Goal: Information Seeking & Learning: Learn about a topic

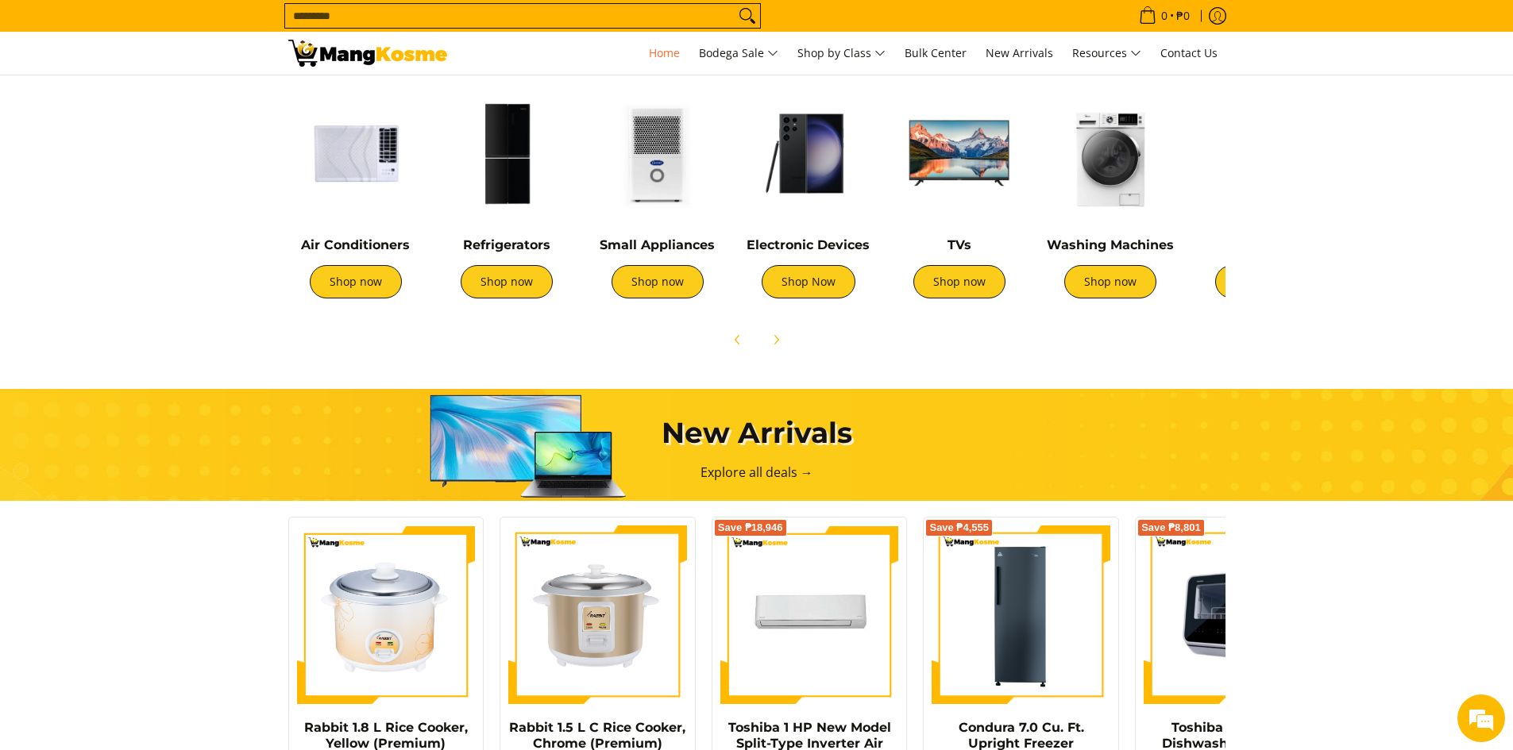
scroll to position [556, 0]
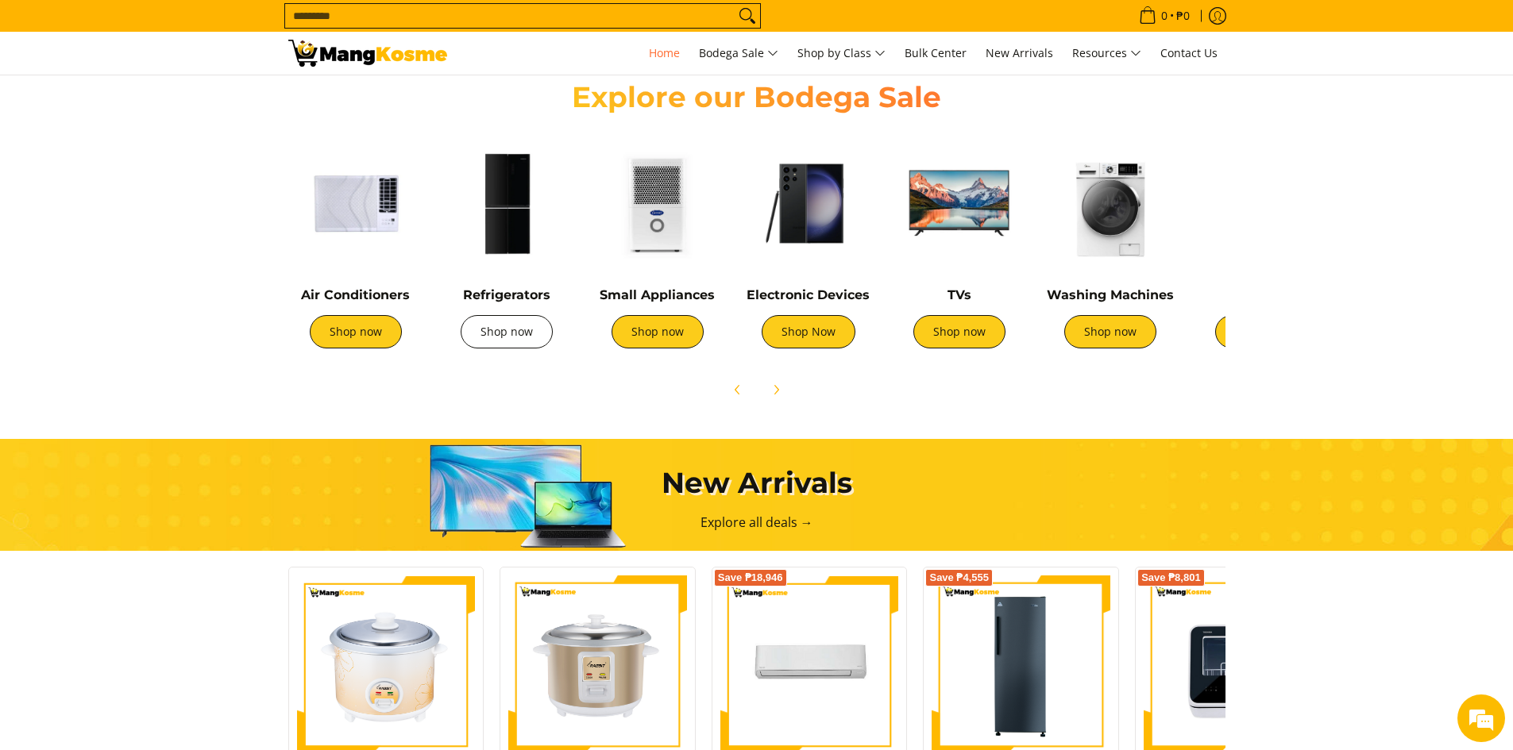
click at [497, 330] on link "Shop now" at bounding box center [507, 331] width 92 height 33
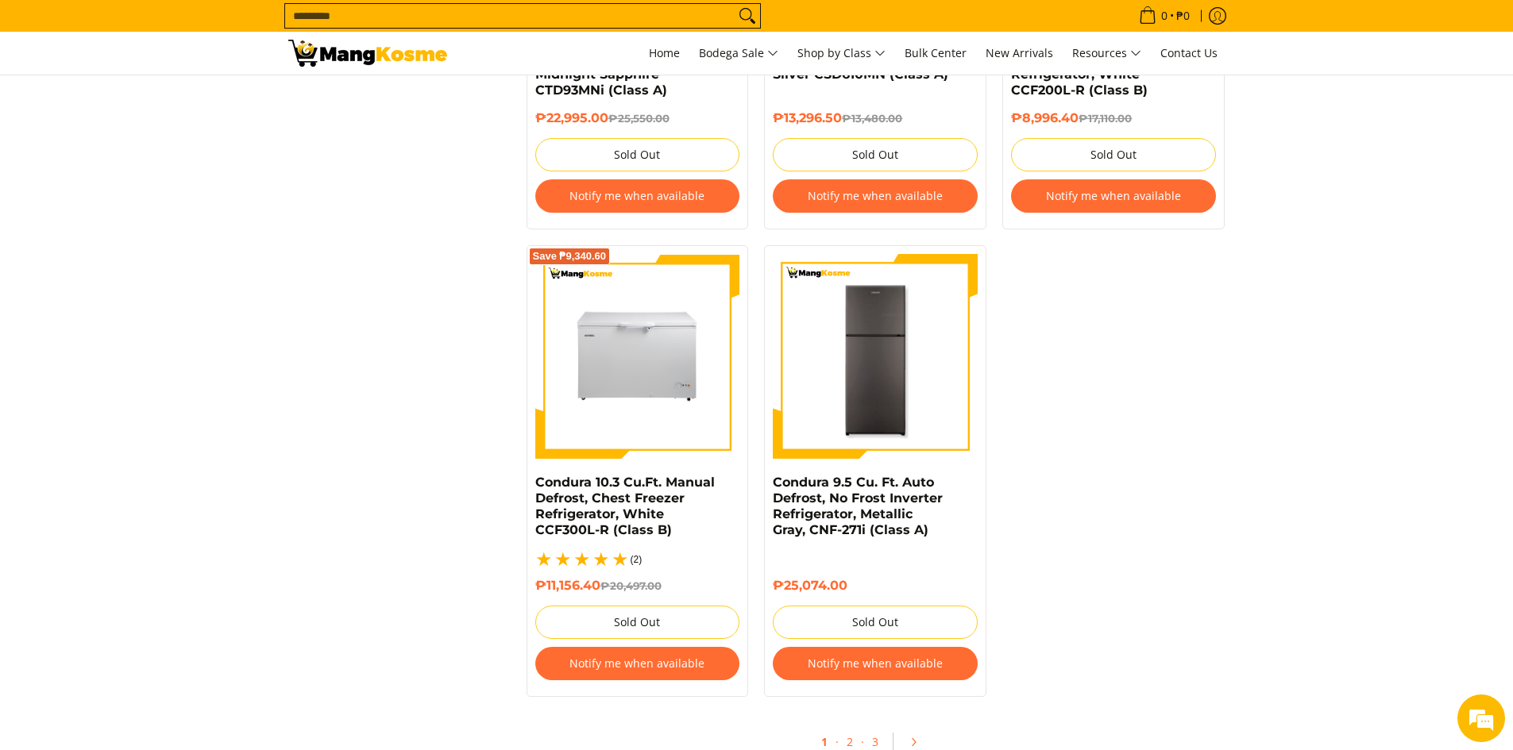
scroll to position [3415, 0]
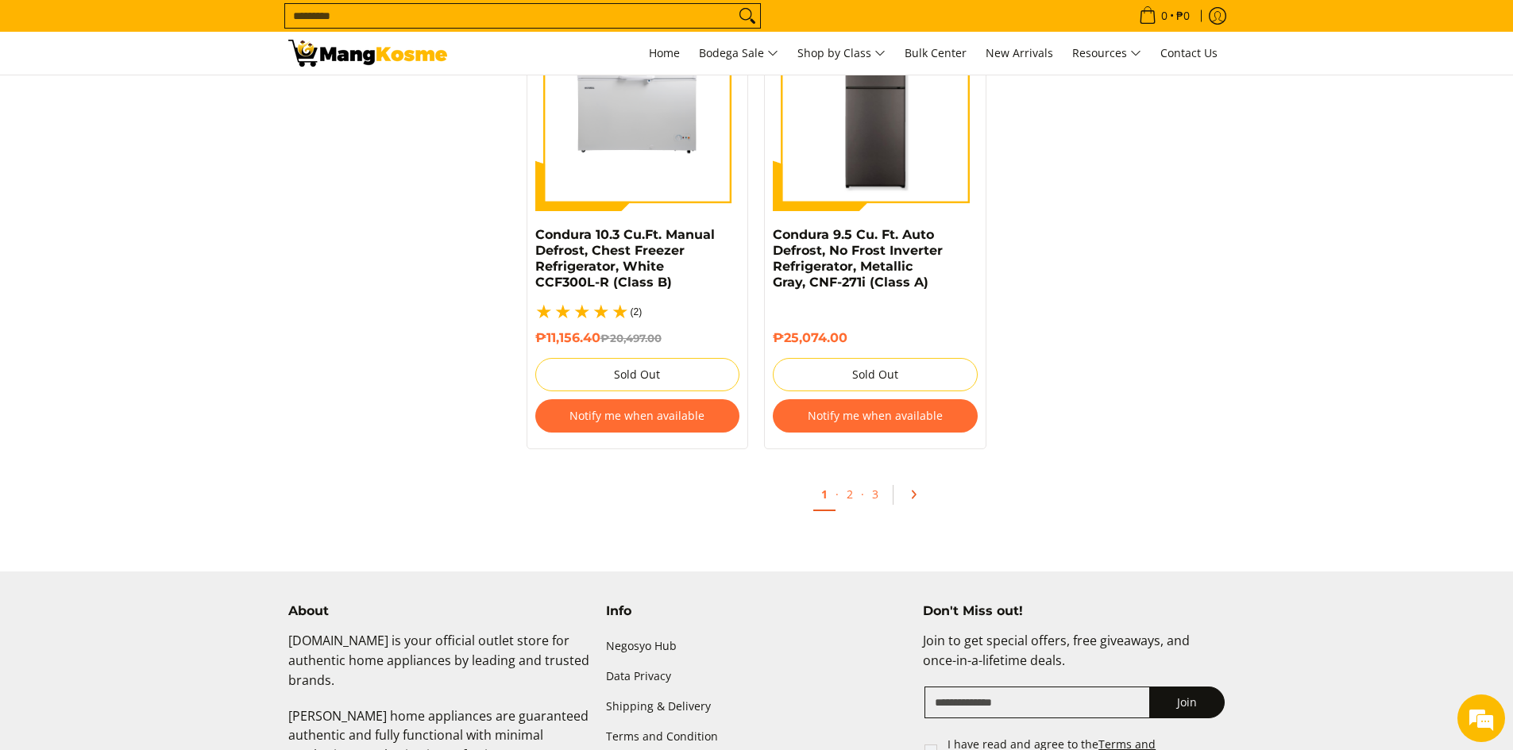
click at [911, 487] on link "Pagination" at bounding box center [919, 494] width 38 height 27
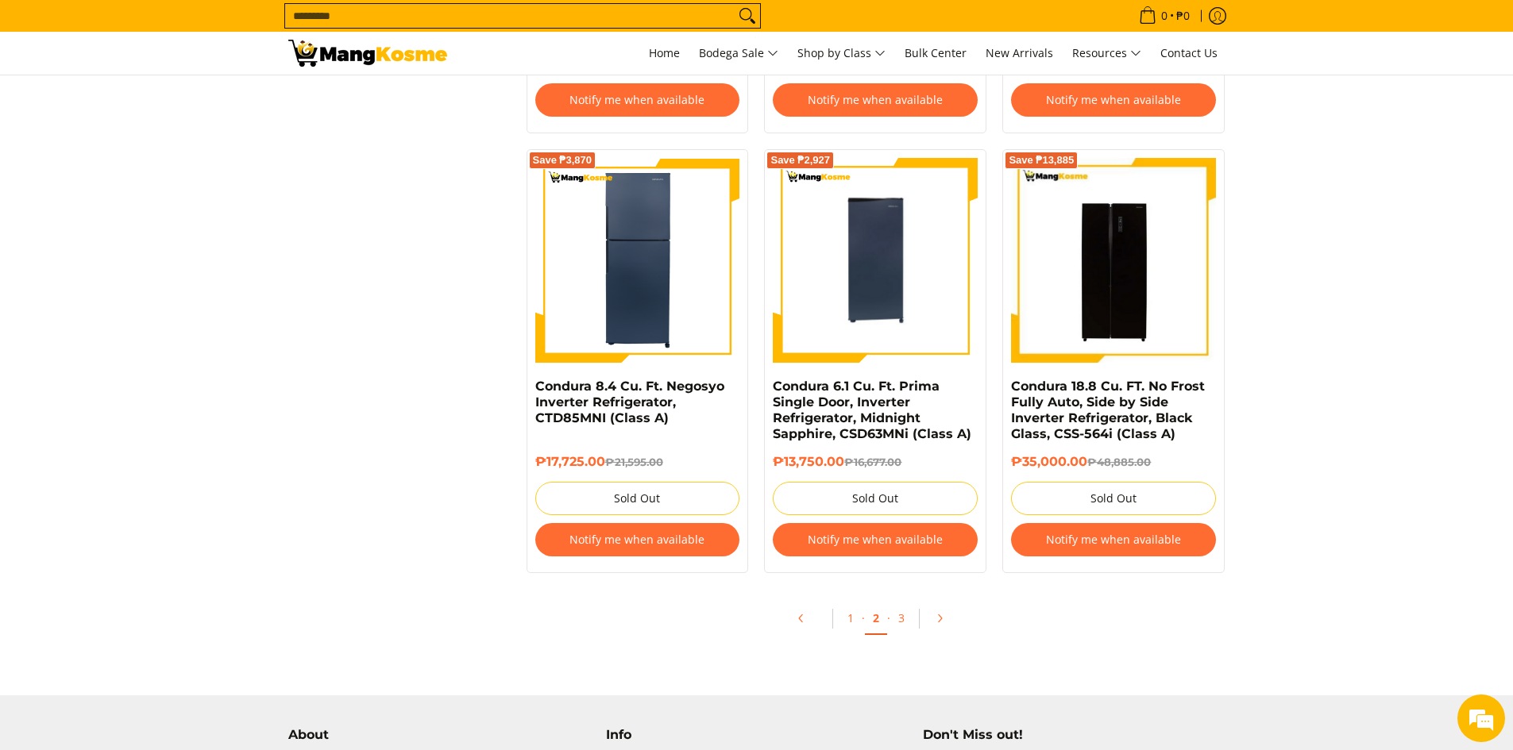
scroll to position [3256, 0]
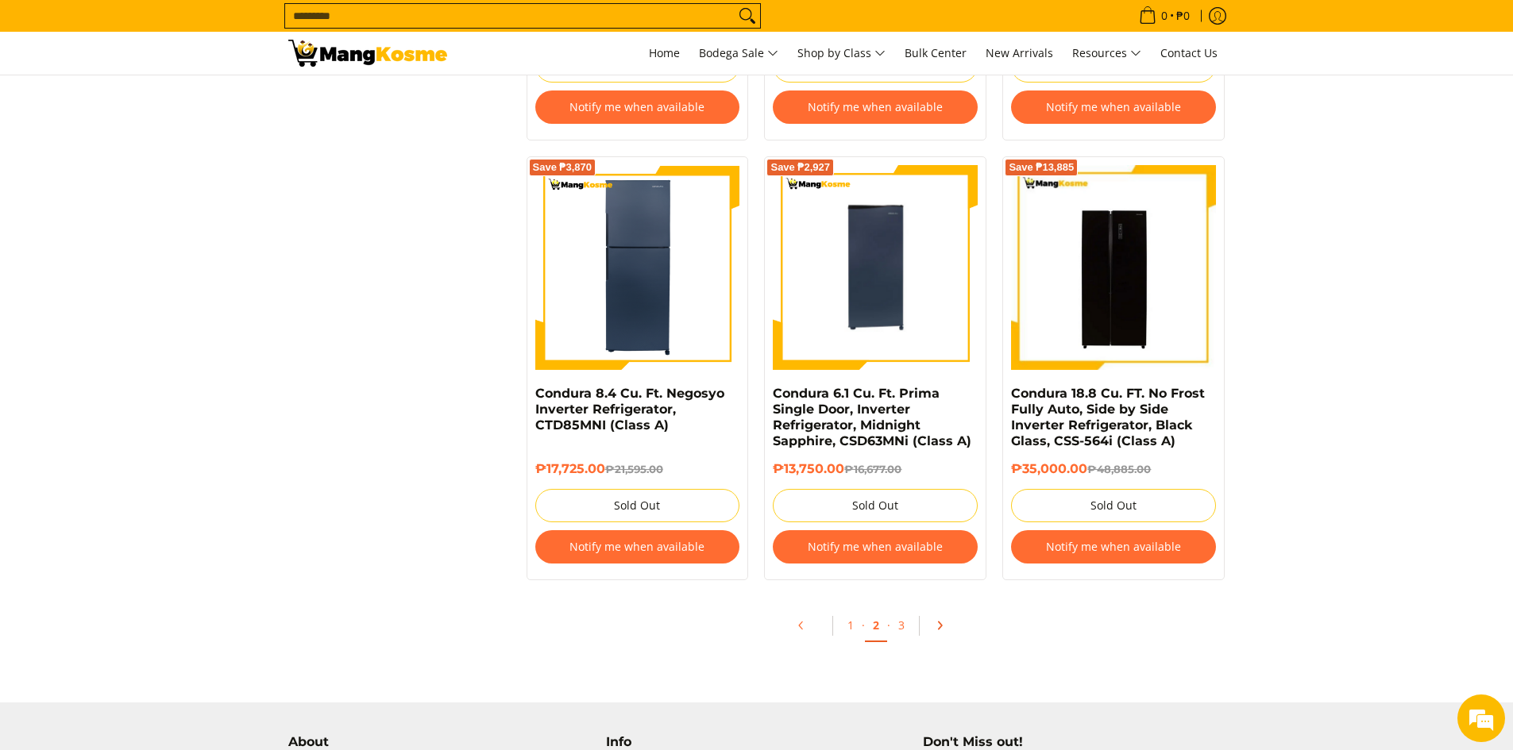
click at [935, 626] on icon "Pagination" at bounding box center [939, 625] width 11 height 11
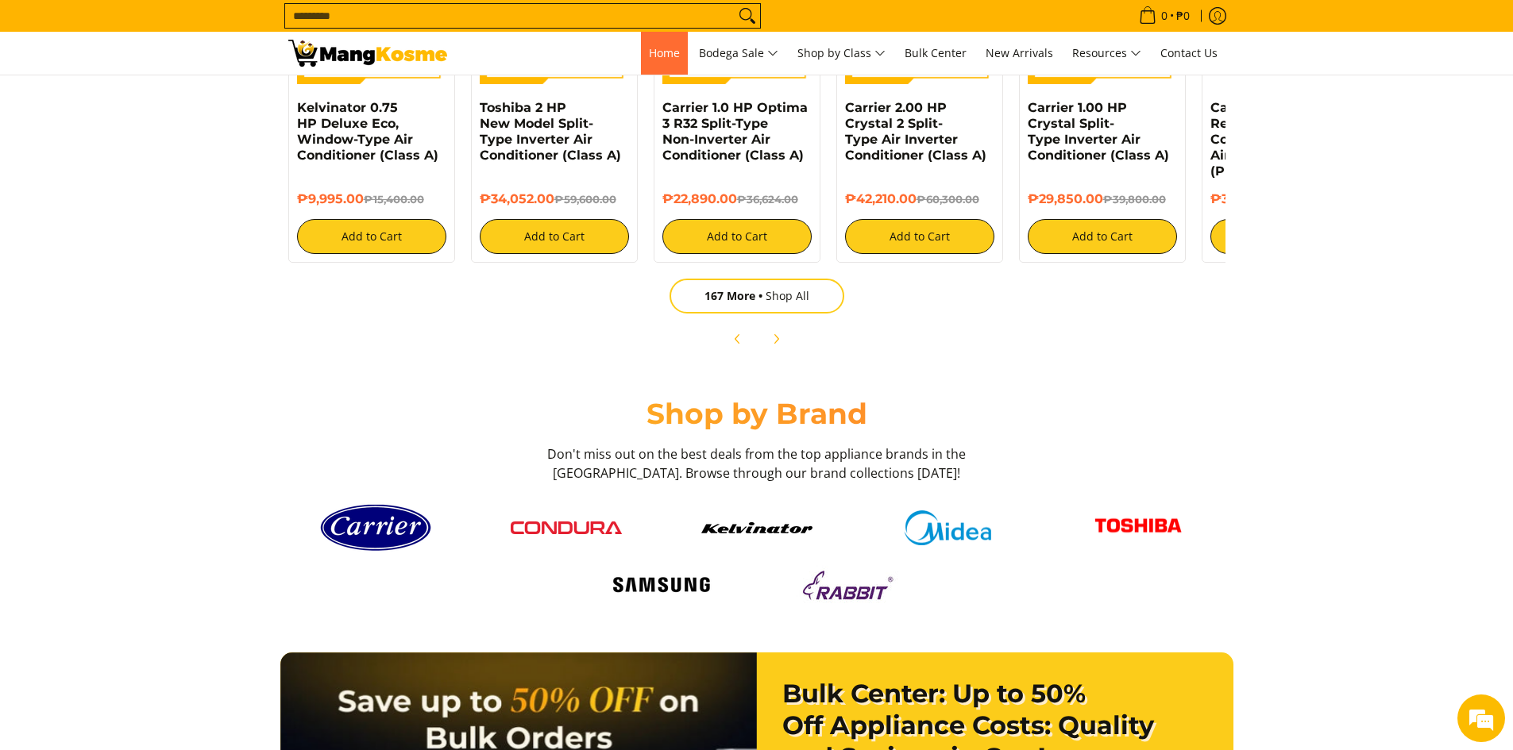
scroll to position [0, 631]
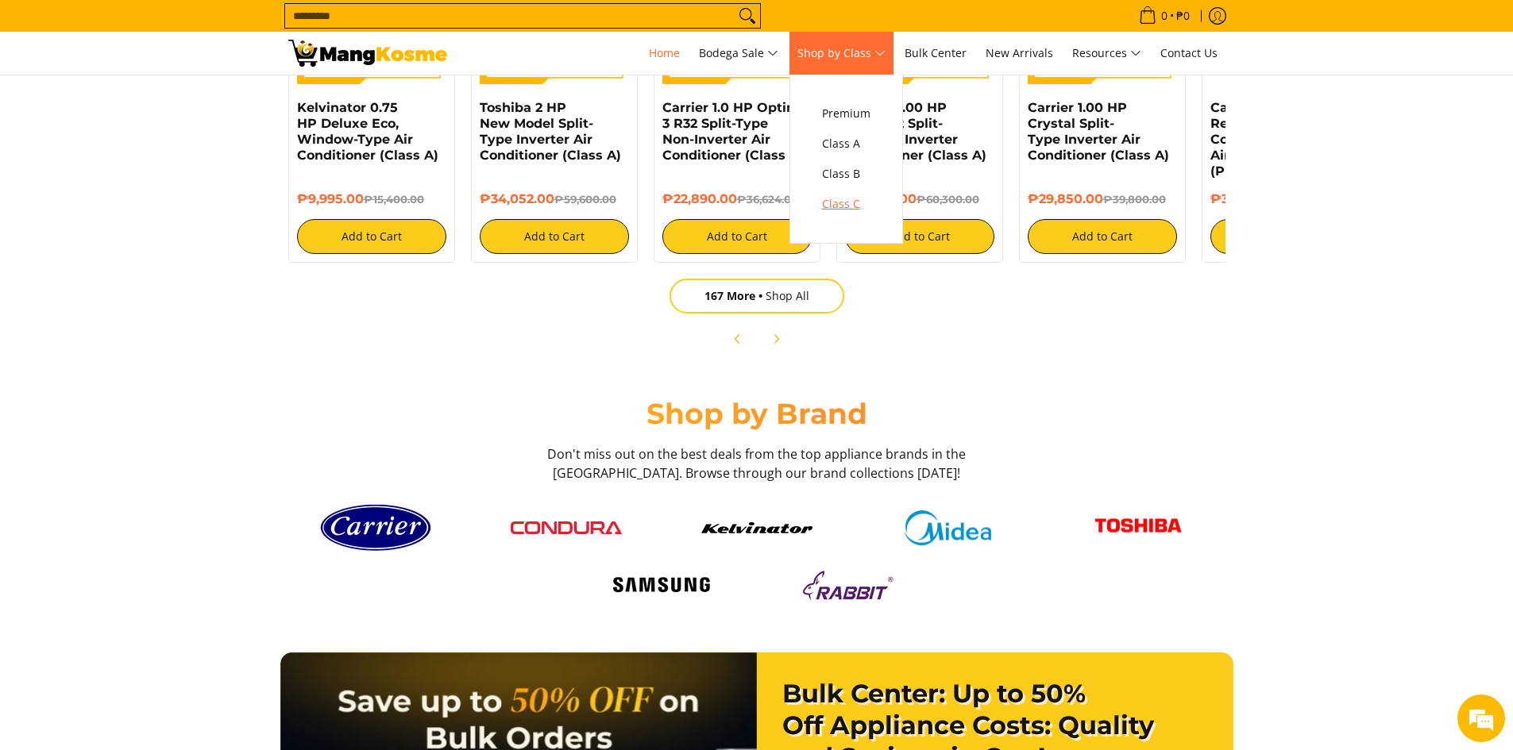
click at [843, 202] on span "Class C" at bounding box center [846, 205] width 48 height 20
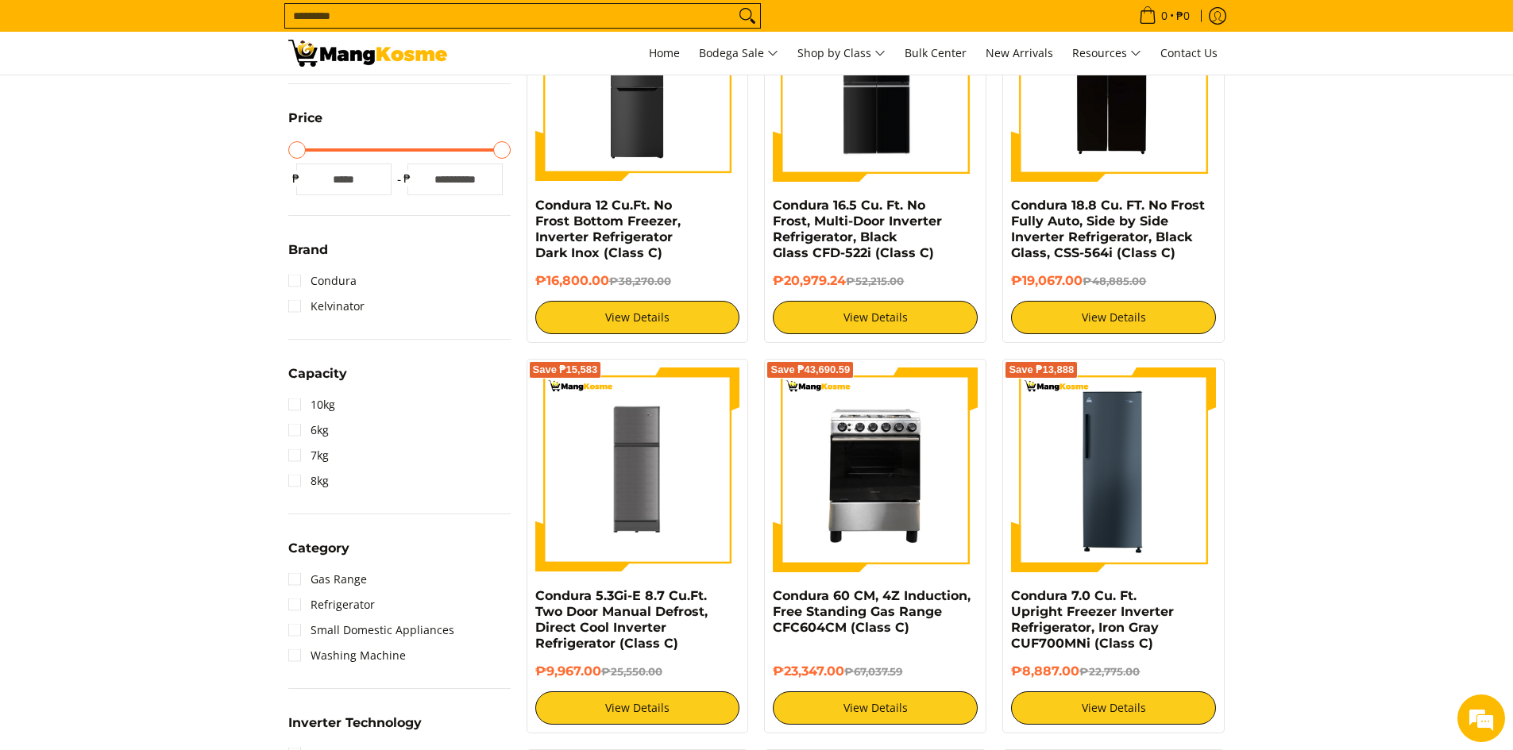
scroll to position [159, 0]
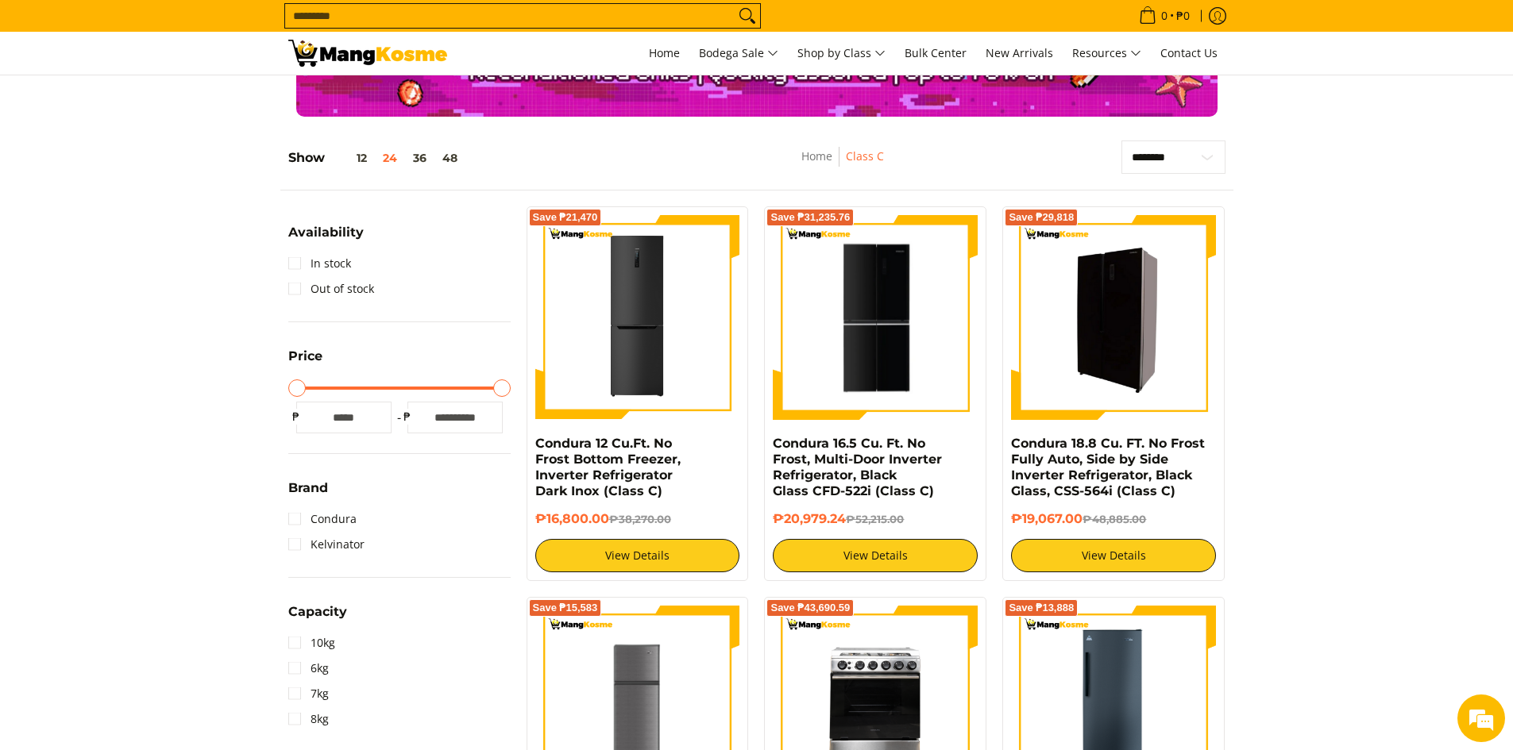
click at [1105, 368] on img at bounding box center [1113, 317] width 205 height 205
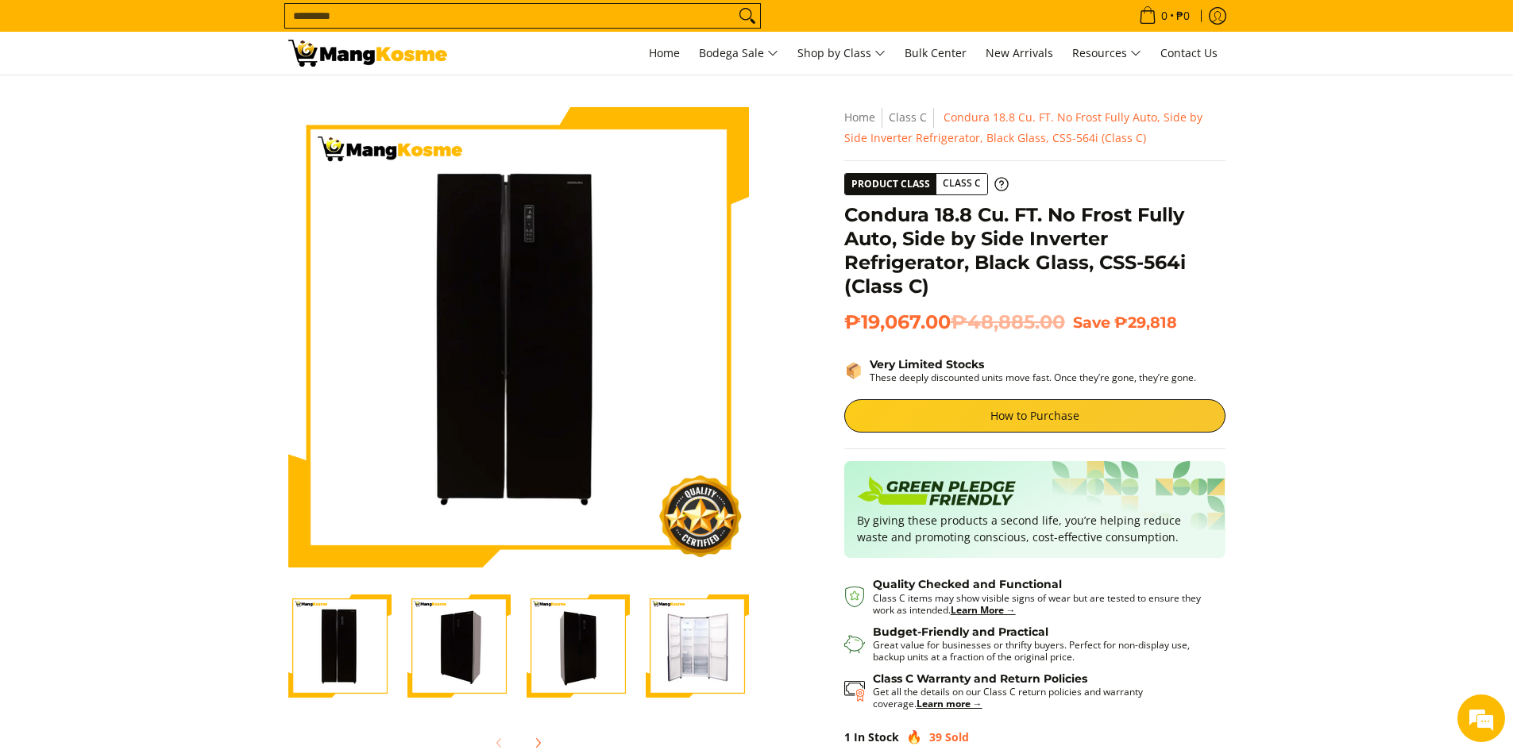
click at [660, 676] on img "Condura 18.8 Cu. FT. No Frost Fully Auto, Side by Side Inverter Refrigerator, B…" at bounding box center [697, 646] width 103 height 103
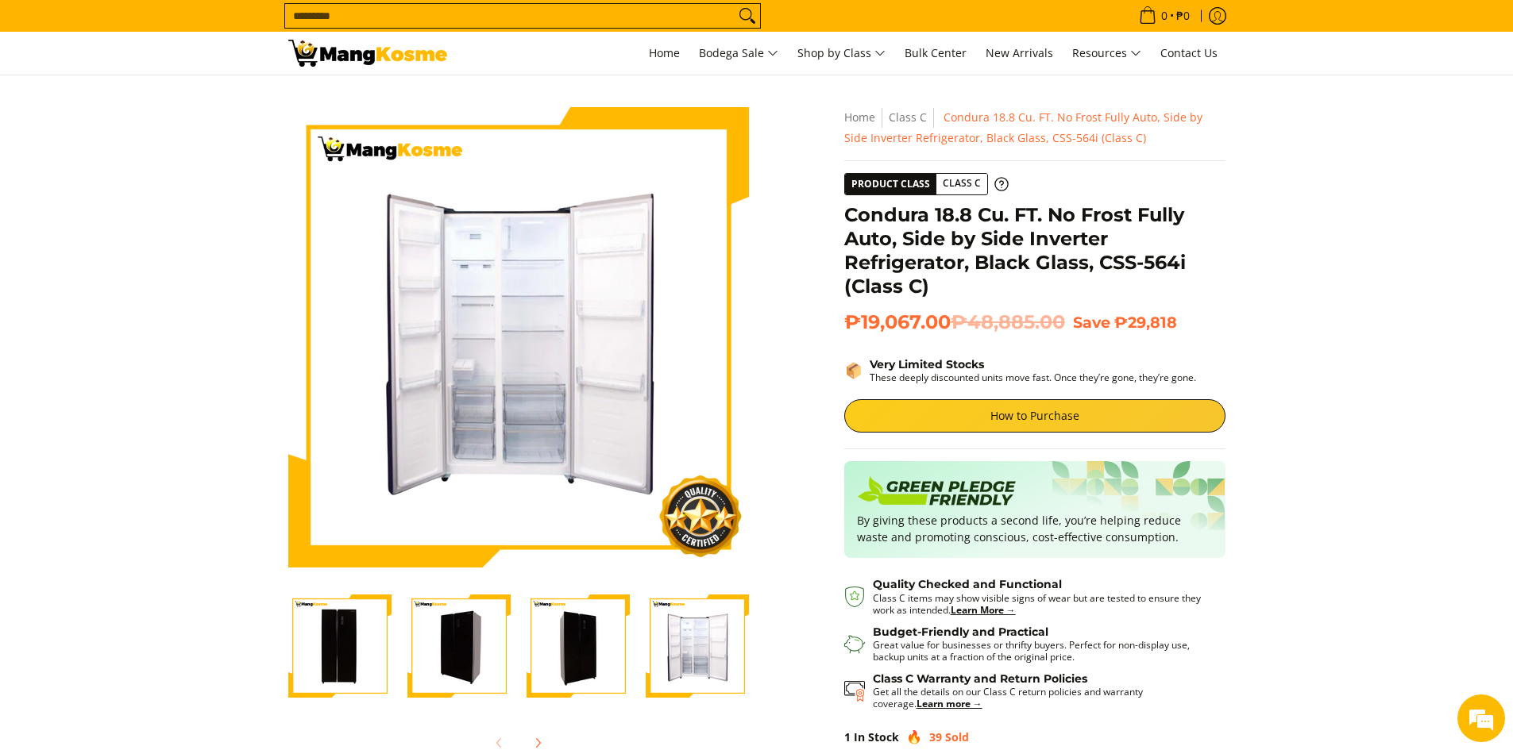
click at [606, 653] on img "Condura 18.8 Cu. FT. No Frost Fully Auto, Side by Side Inverter Refrigerator, B…" at bounding box center [578, 646] width 103 height 103
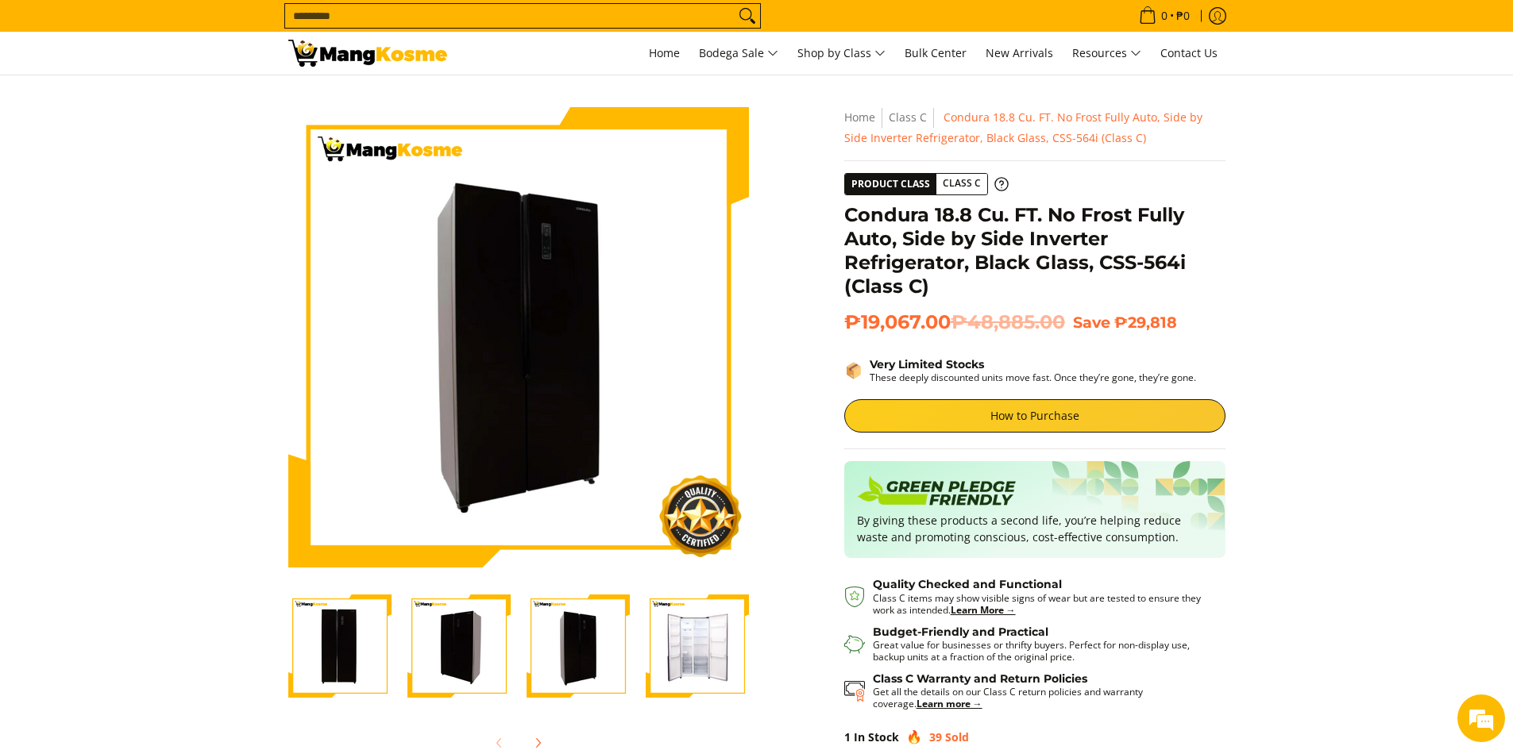
click at [510, 654] on img "Condura 18.8 Cu. FT. No Frost Fully Auto, Side by Side Inverter Refrigerator, B…" at bounding box center [458, 646] width 103 height 103
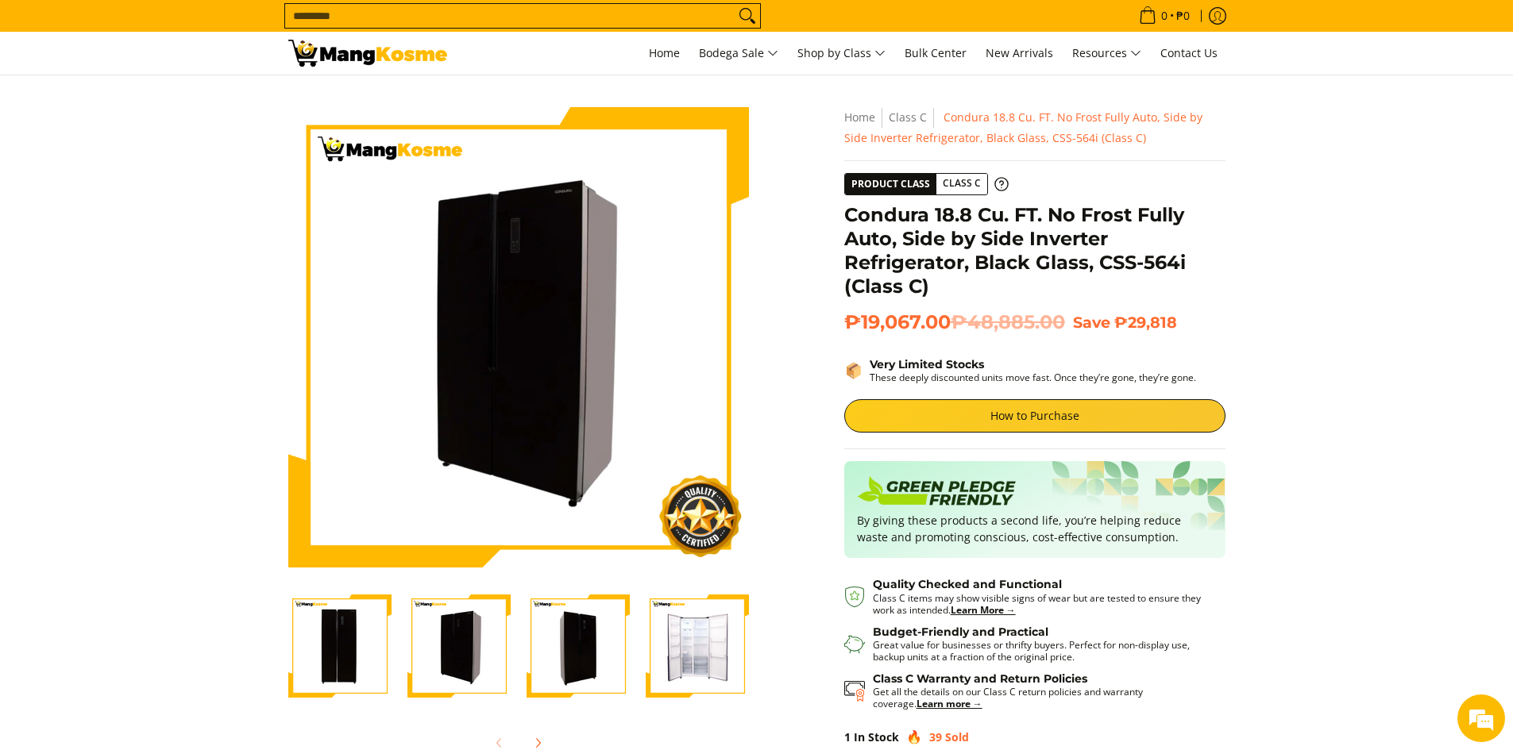
click at [400, 654] on div at bounding box center [458, 646] width 119 height 123
click at [327, 652] on img "Condura 18.8 Cu. FT. No Frost Fully Auto, Side by Side Inverter Refrigerator, B…" at bounding box center [339, 646] width 103 height 103
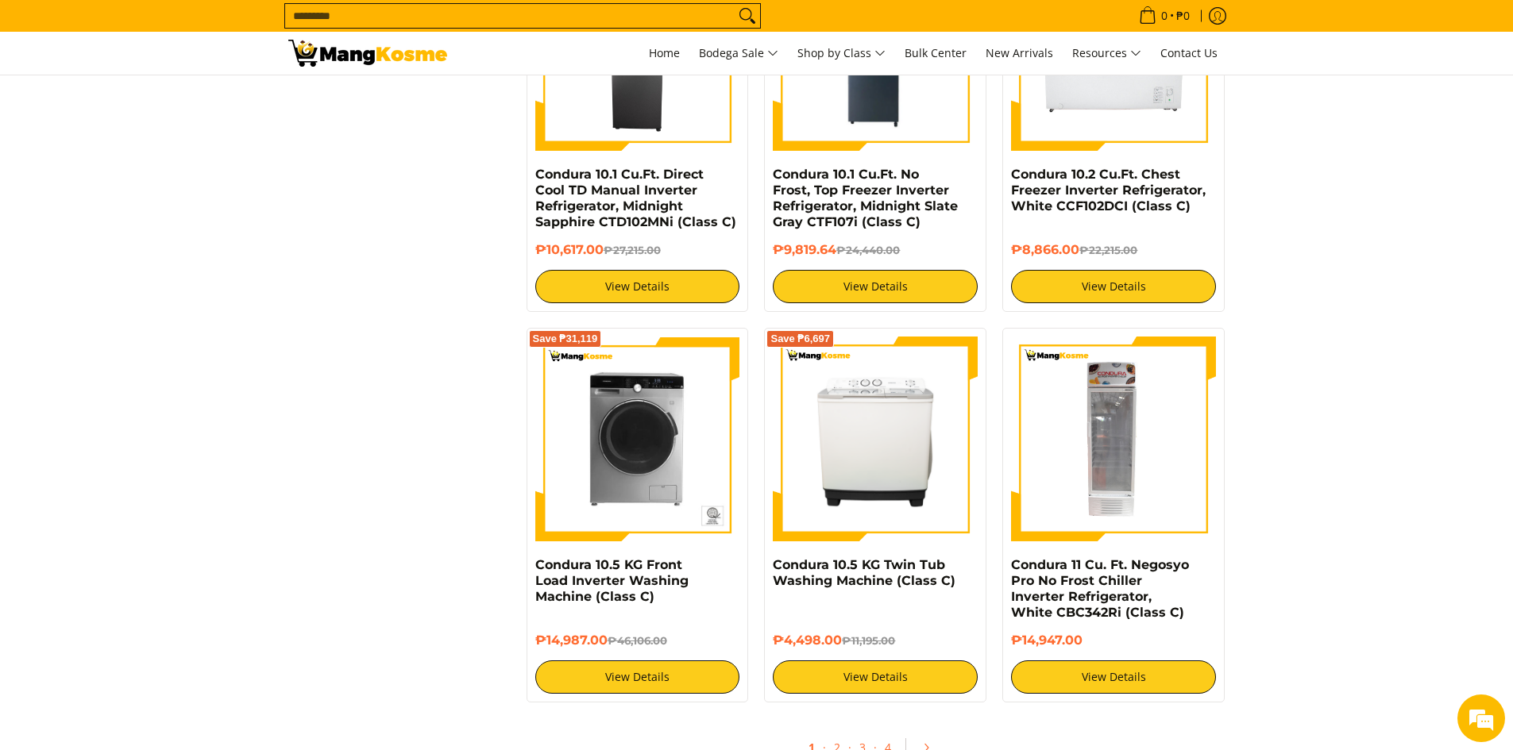
scroll to position [3018, 0]
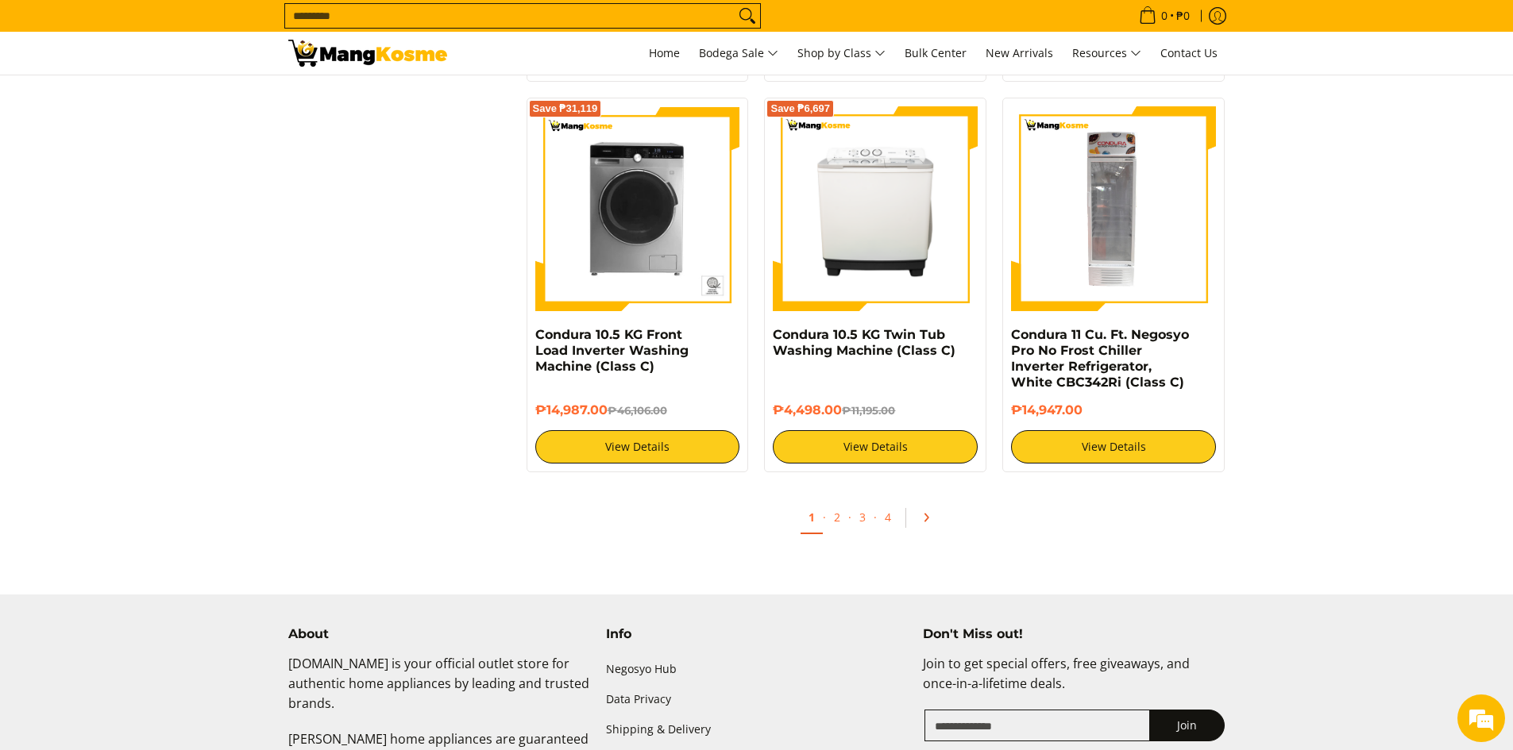
click at [925, 515] on icon "Pagination" at bounding box center [925, 517] width 11 height 11
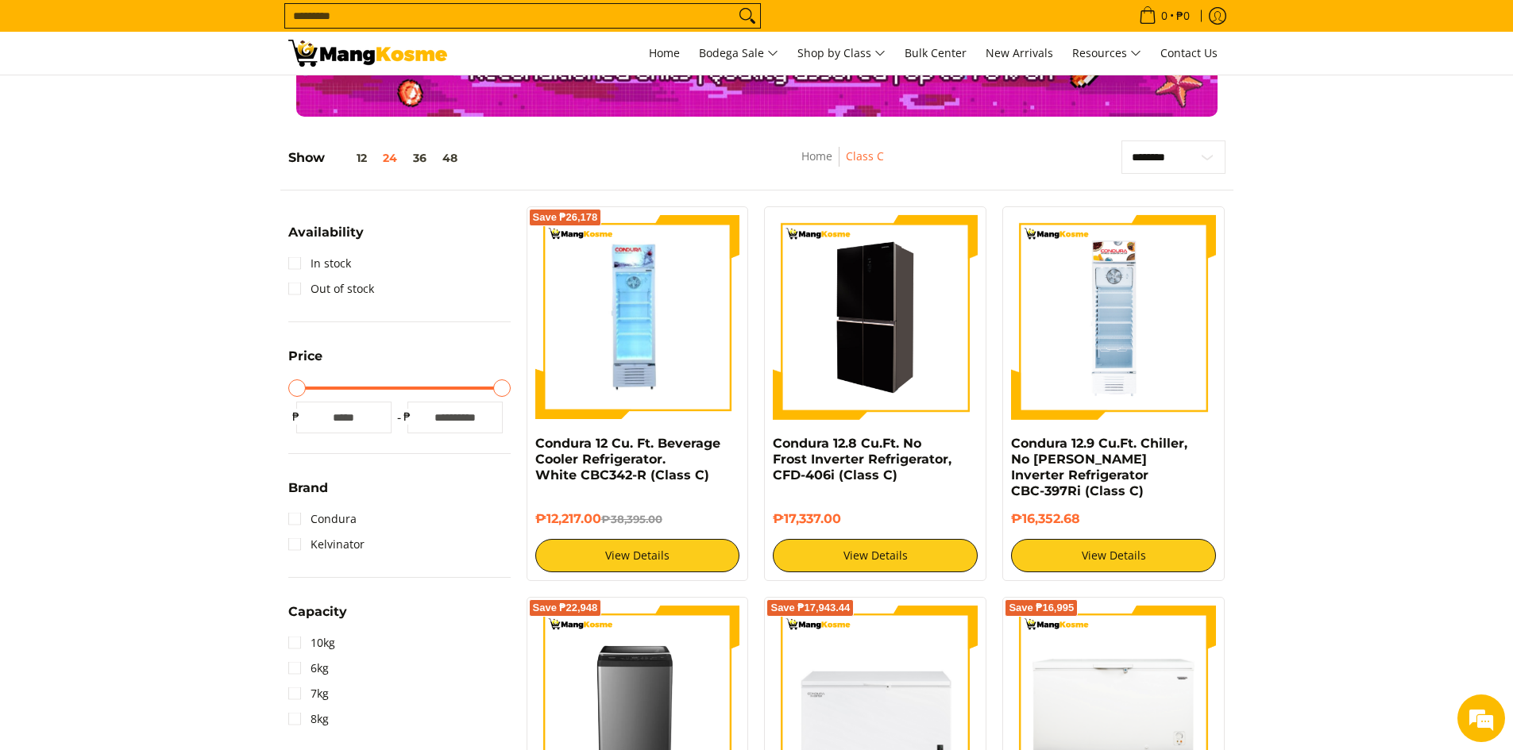
click at [947, 350] on img at bounding box center [875, 317] width 205 height 205
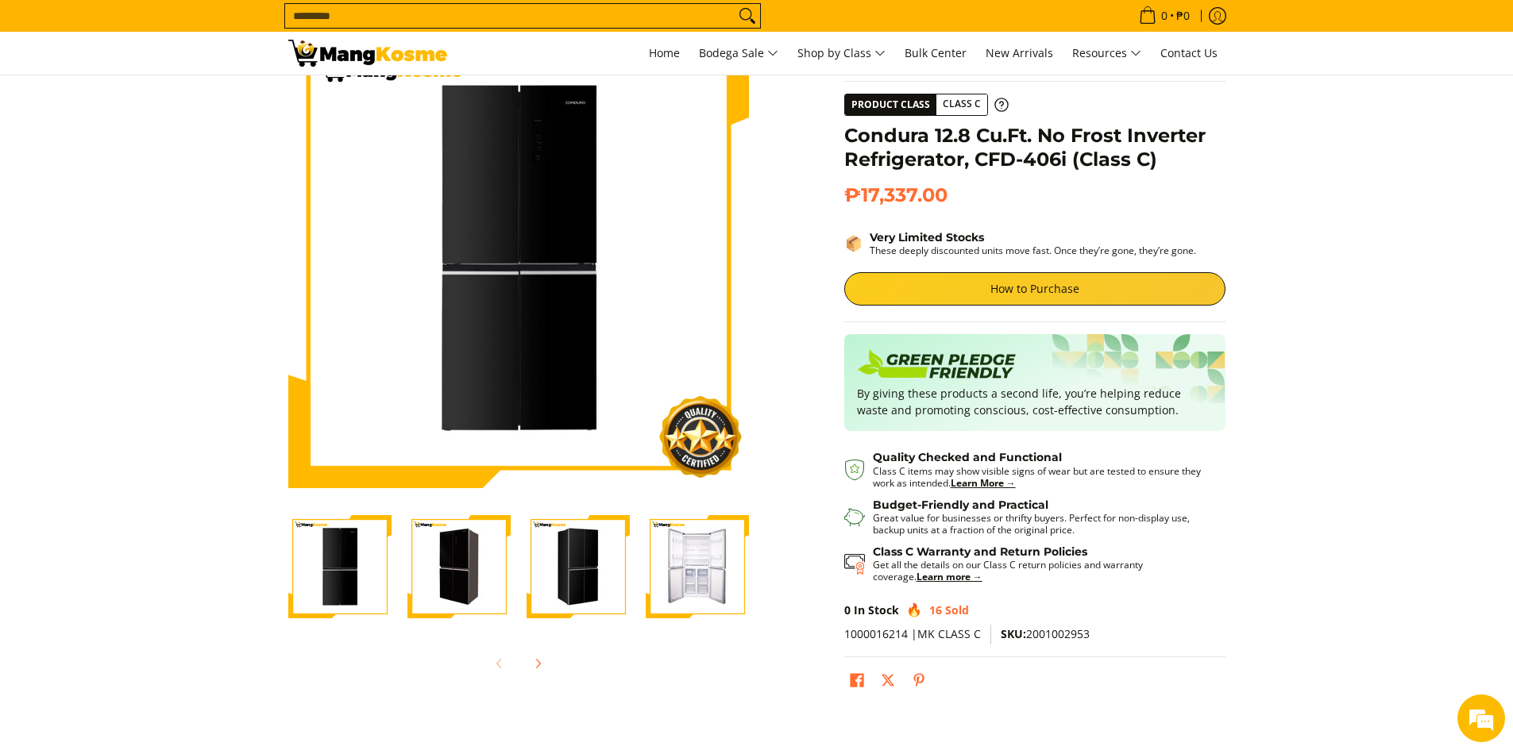
click at [558, 596] on img "Condura 12.8 Cu.Ft. No Frost Inverter Refrigerator, CFD-406i (Class C)-3" at bounding box center [578, 566] width 103 height 103
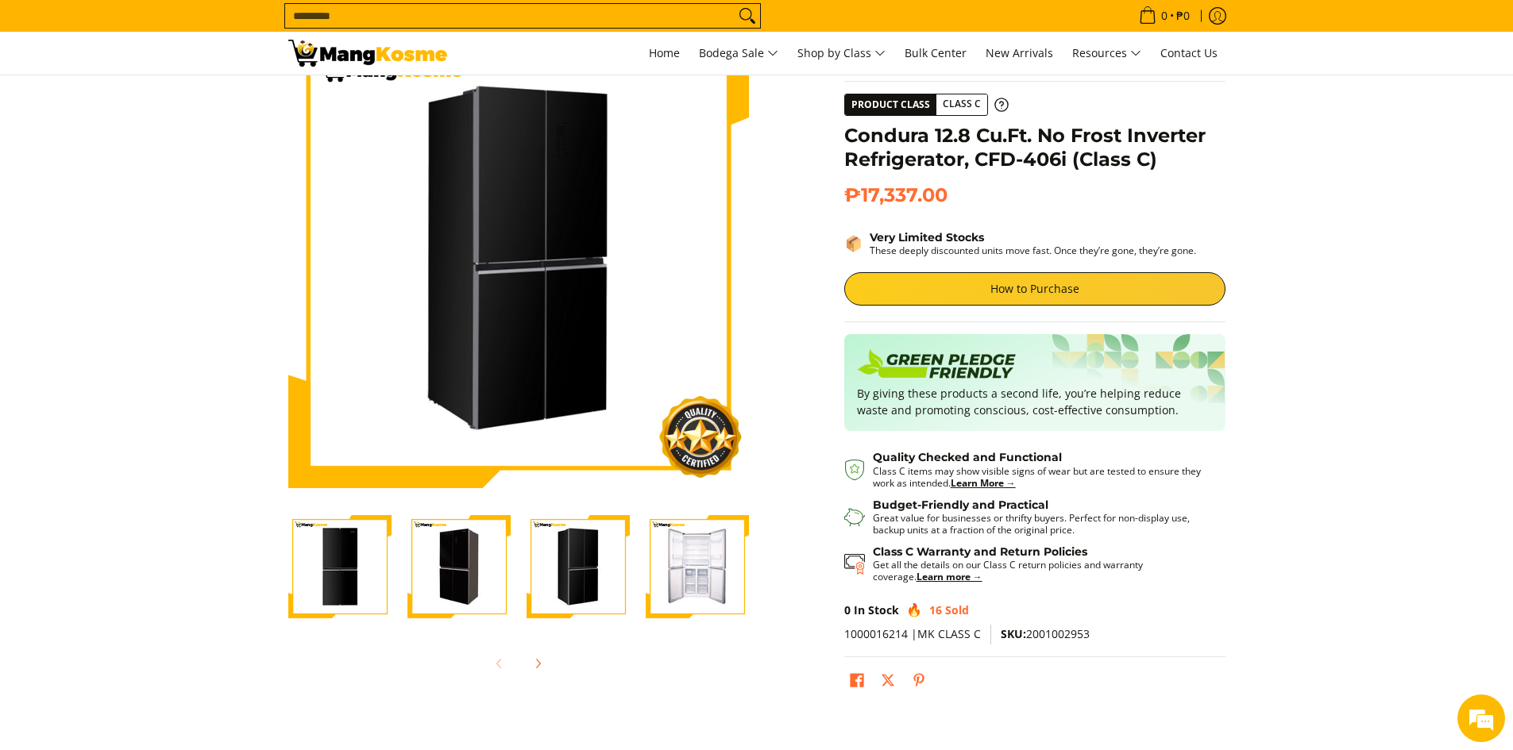
click at [485, 589] on img "Condura 12.8 Cu.Ft. No Frost Inverter Refrigerator, CFD-406i (Class C)-2" at bounding box center [458, 566] width 103 height 103
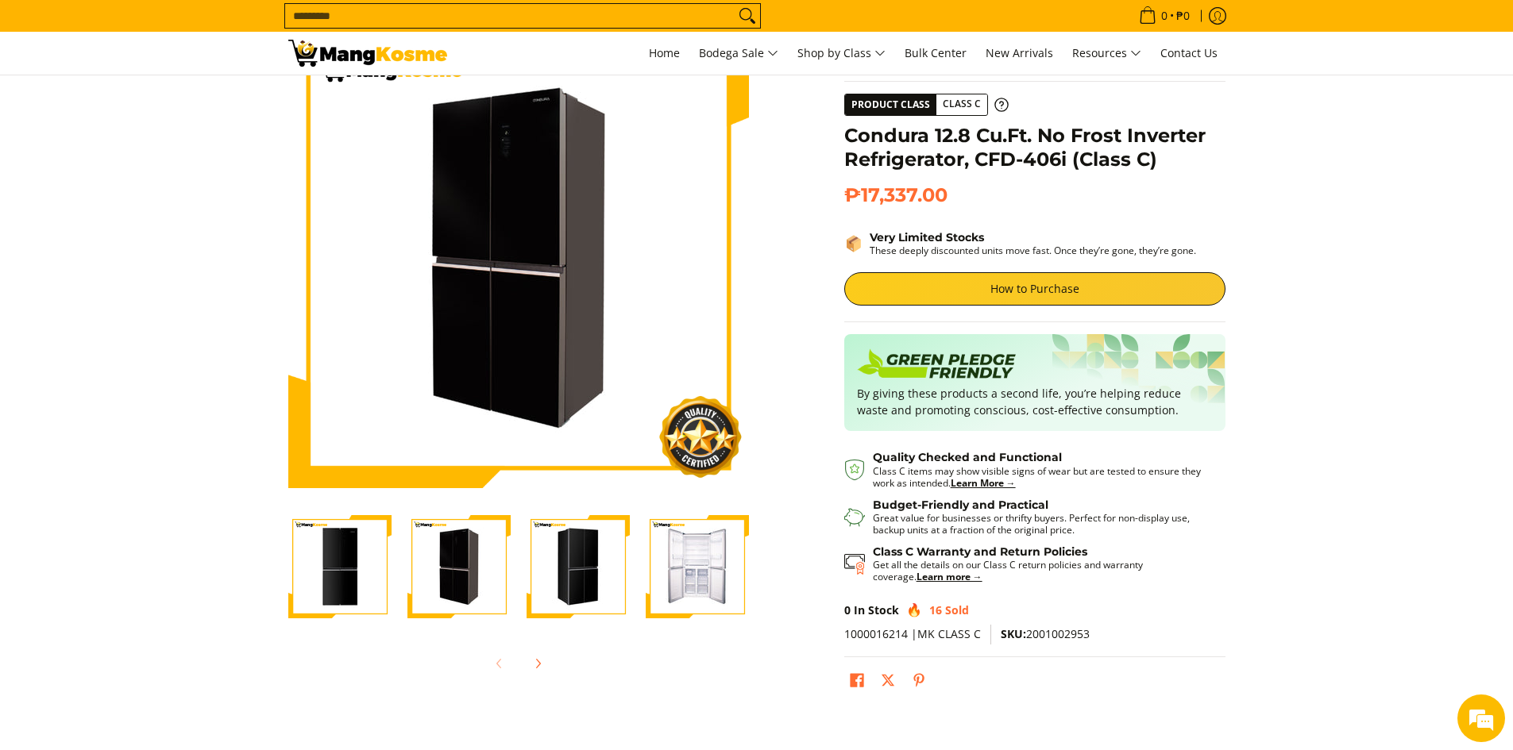
click at [368, 570] on img "Condura 12.8 Cu.Ft. No Frost Inverter Refrigerator, CFD-406i (Class C)-1" at bounding box center [339, 566] width 103 height 103
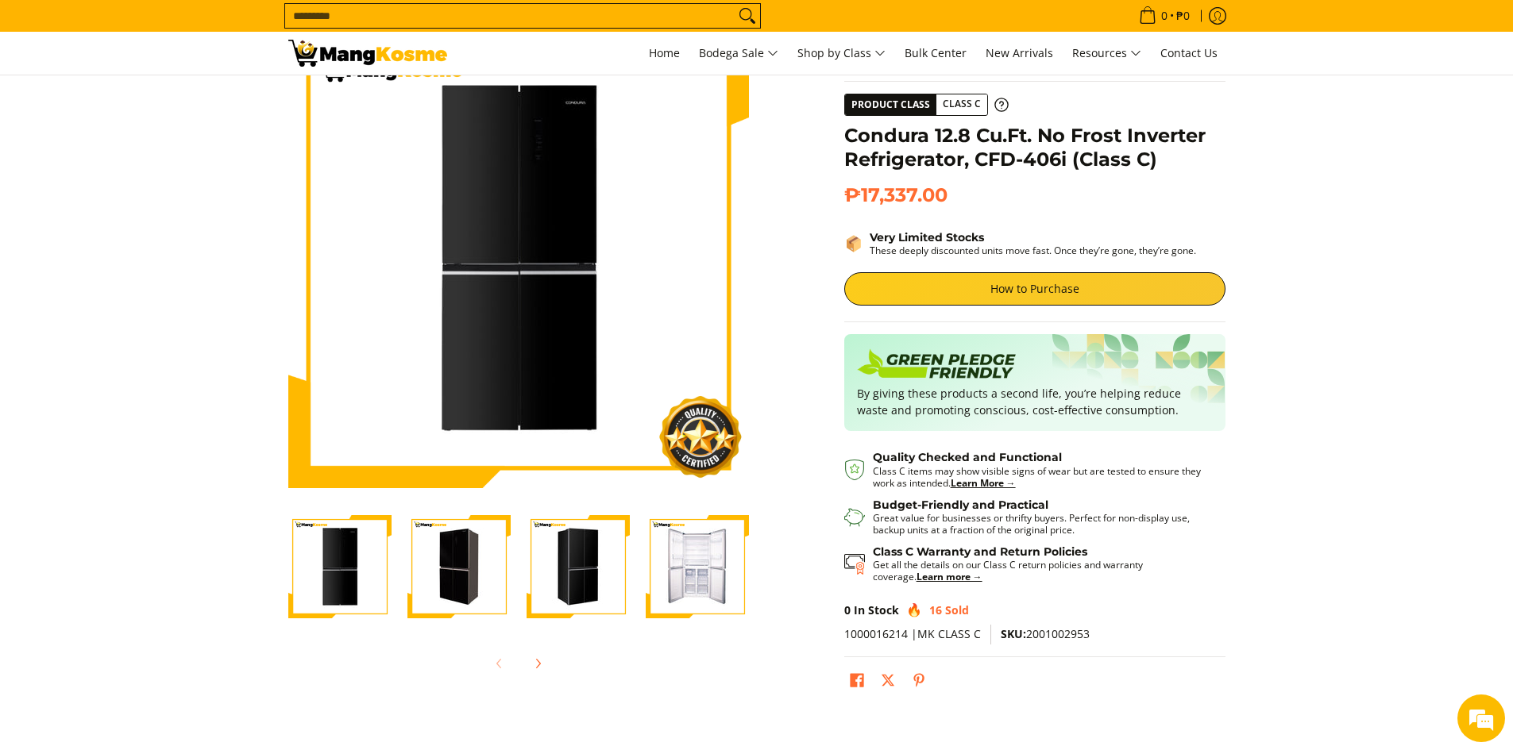
click at [419, 570] on img "Condura 12.8 Cu.Ft. No Frost Inverter Refrigerator, CFD-406i (Class C)-2" at bounding box center [458, 566] width 103 height 103
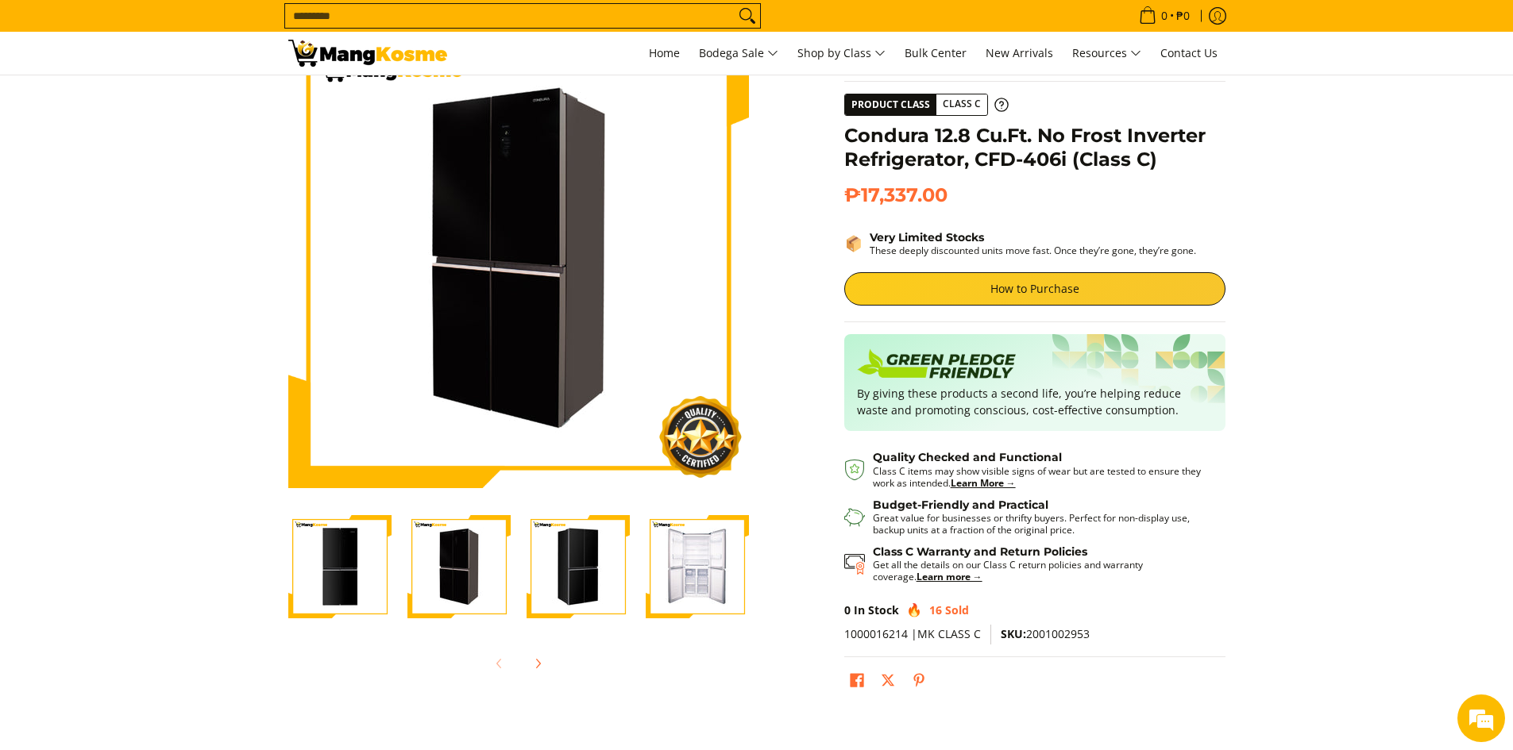
click at [609, 568] on img "Condura 12.8 Cu.Ft. No Frost Inverter Refrigerator, CFD-406i (Class C)-3" at bounding box center [578, 566] width 103 height 103
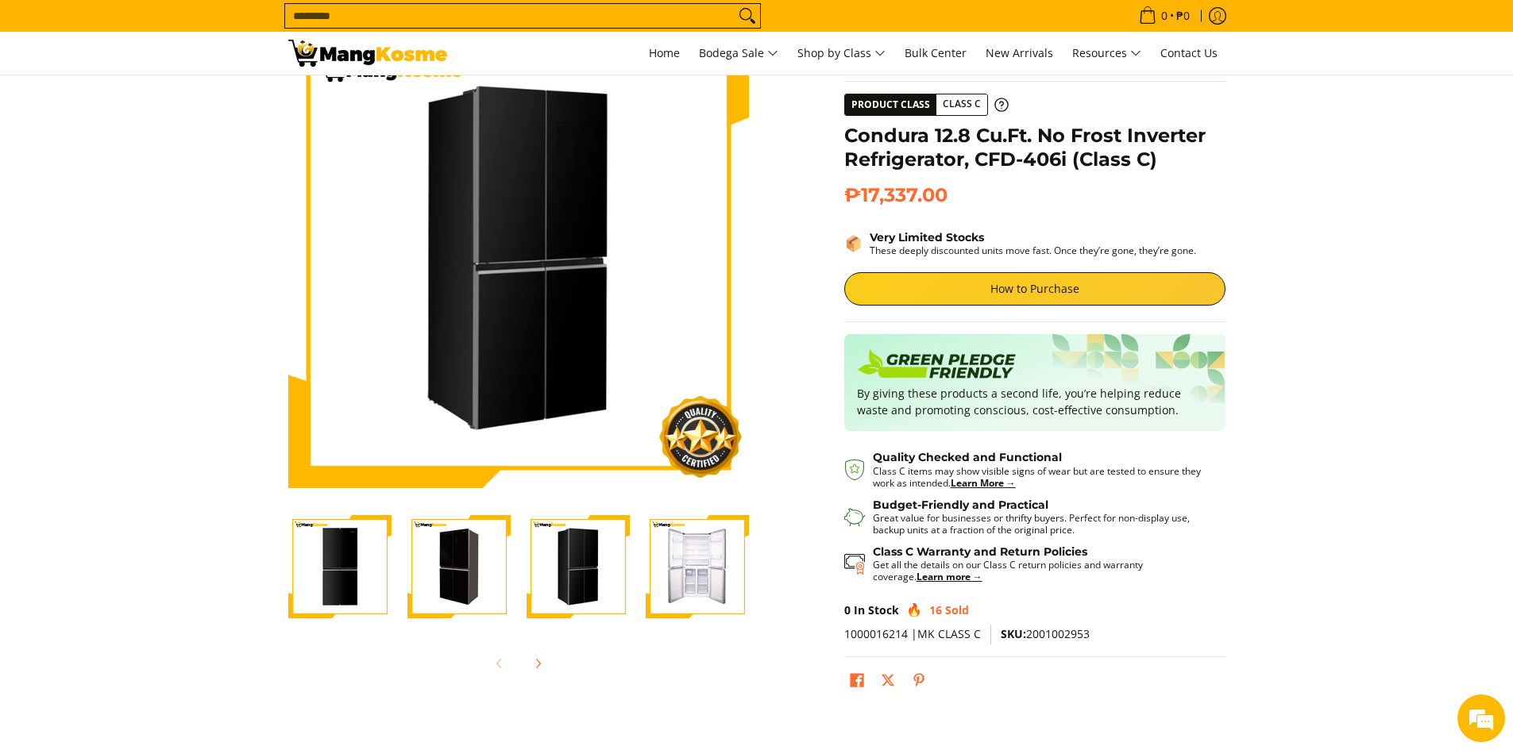
click at [692, 567] on img "Condura 12.8 Cu.Ft. No Frost Inverter Refrigerator, CFD-406i (Class C)-4" at bounding box center [697, 566] width 103 height 103
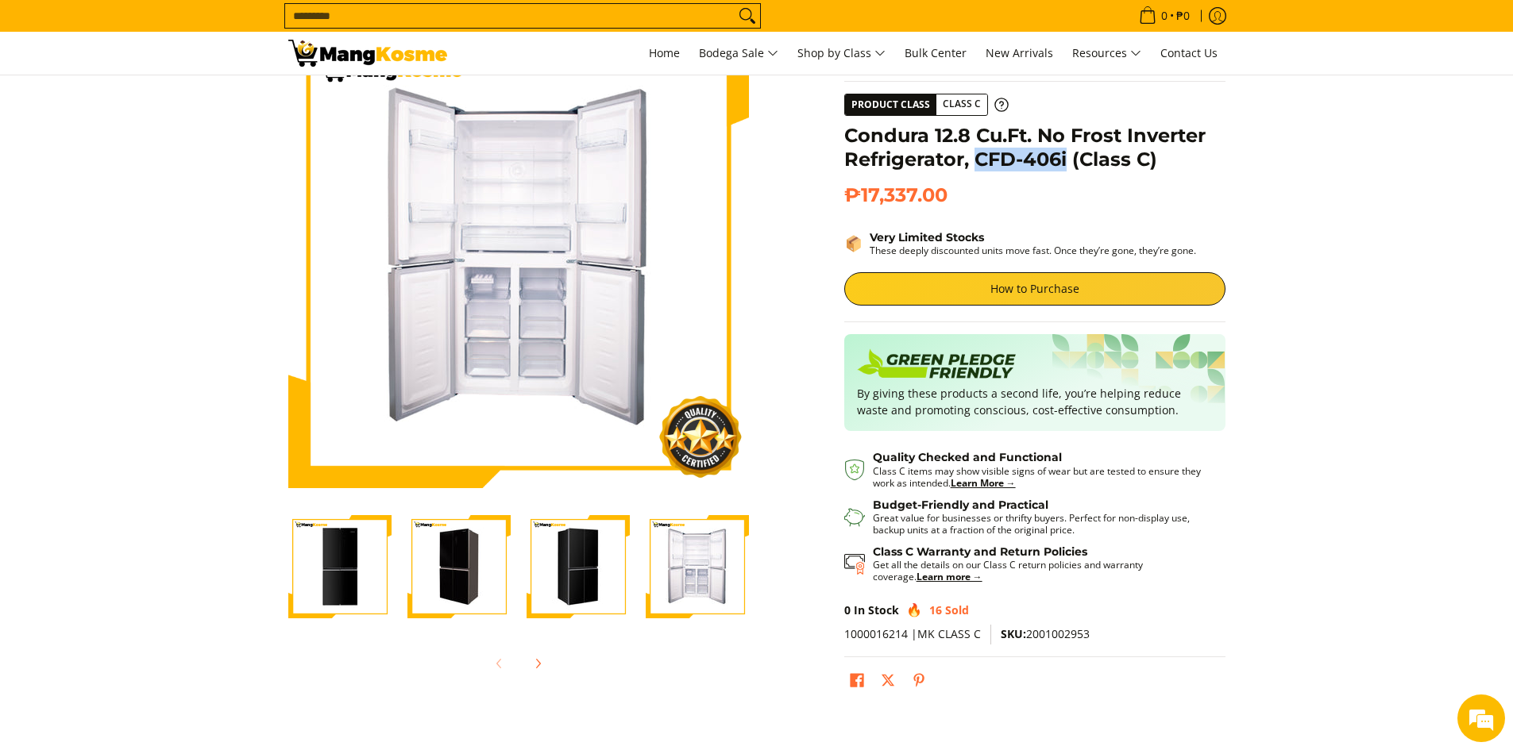
drag, startPoint x: 975, startPoint y: 165, endPoint x: 1024, endPoint y: 145, distance: 52.7
click at [1066, 164] on h1 "Condura 12.8 Cu.Ft. No Frost Inverter Refrigerator, CFD-406i (Class C)" at bounding box center [1034, 148] width 381 height 48
copy h1 "CFD-406i"
